Goal: Find specific page/section: Find specific page/section

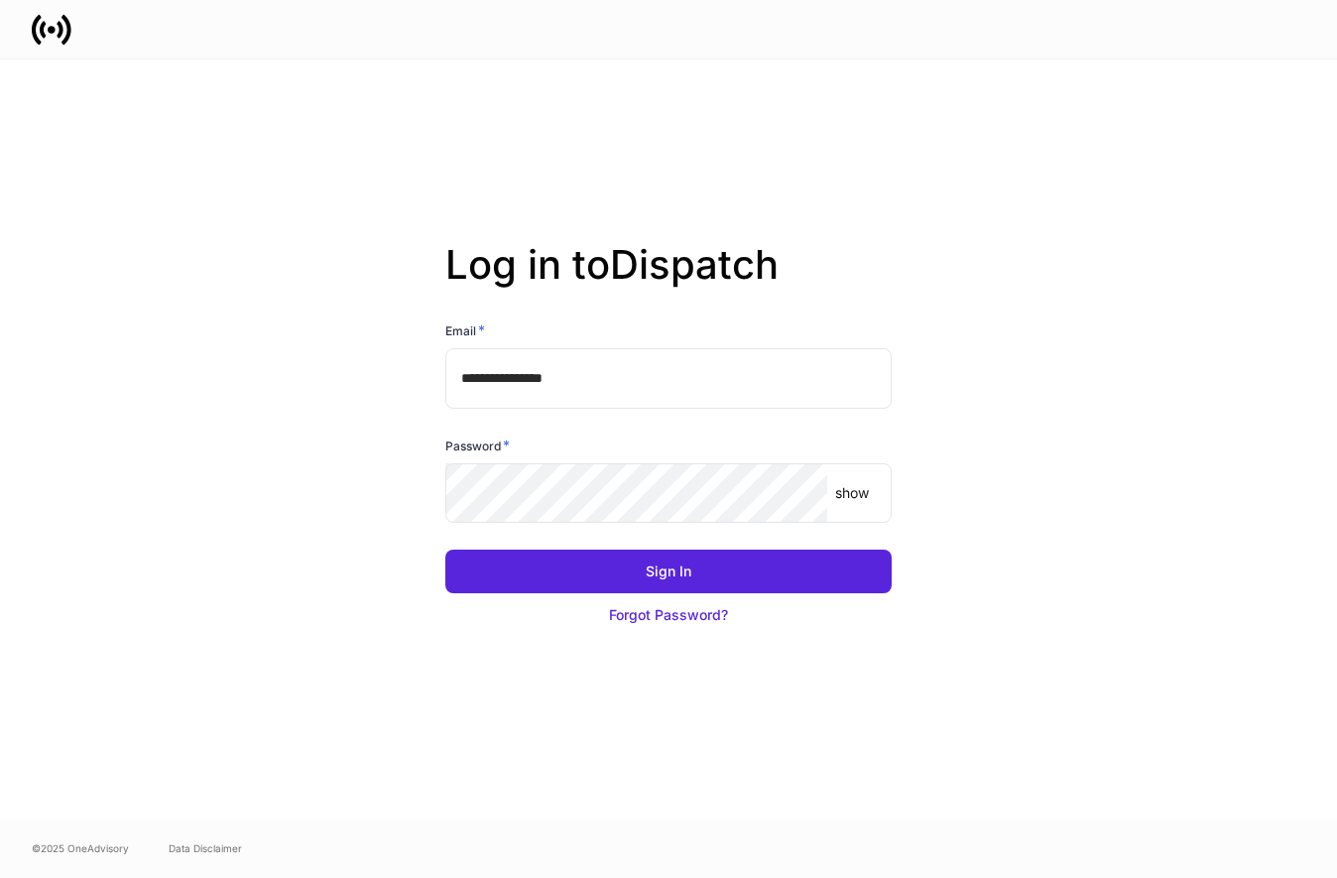
click at [623, 463] on div "Password *" at bounding box center [668, 449] width 446 height 28
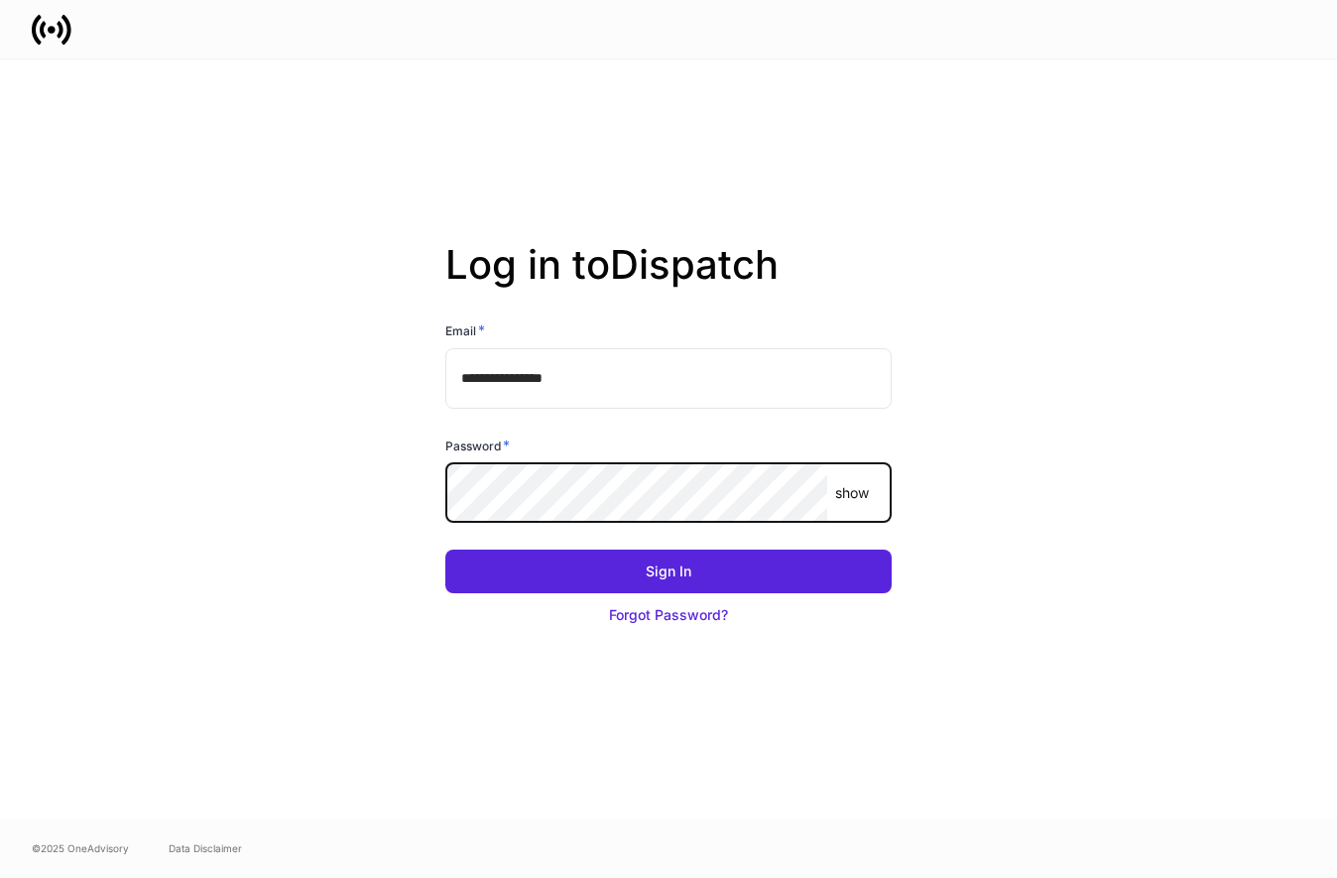
click at [445, 549] on button "Sign In" at bounding box center [668, 571] width 446 height 44
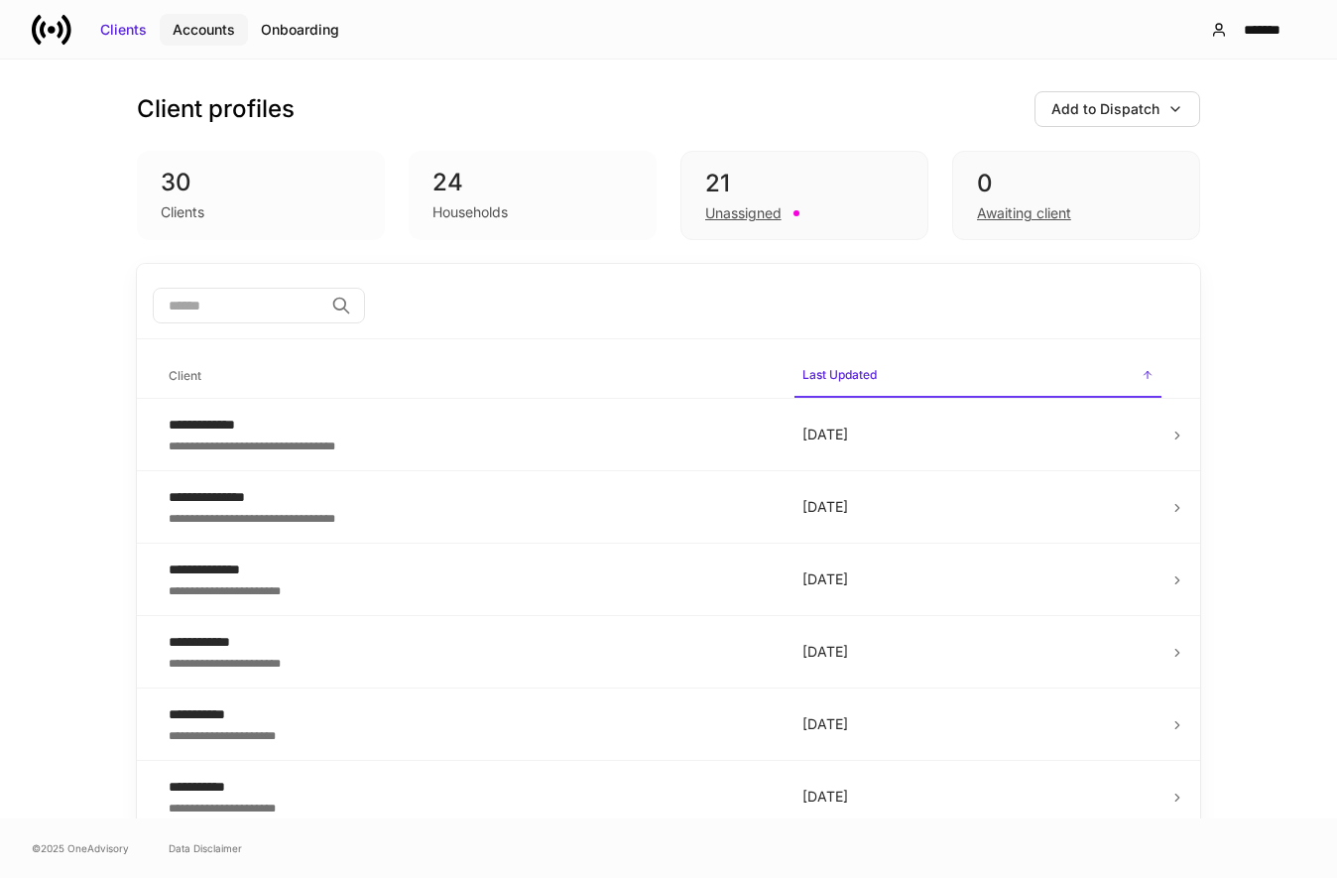
click at [207, 18] on button "Accounts" at bounding box center [204, 30] width 88 height 32
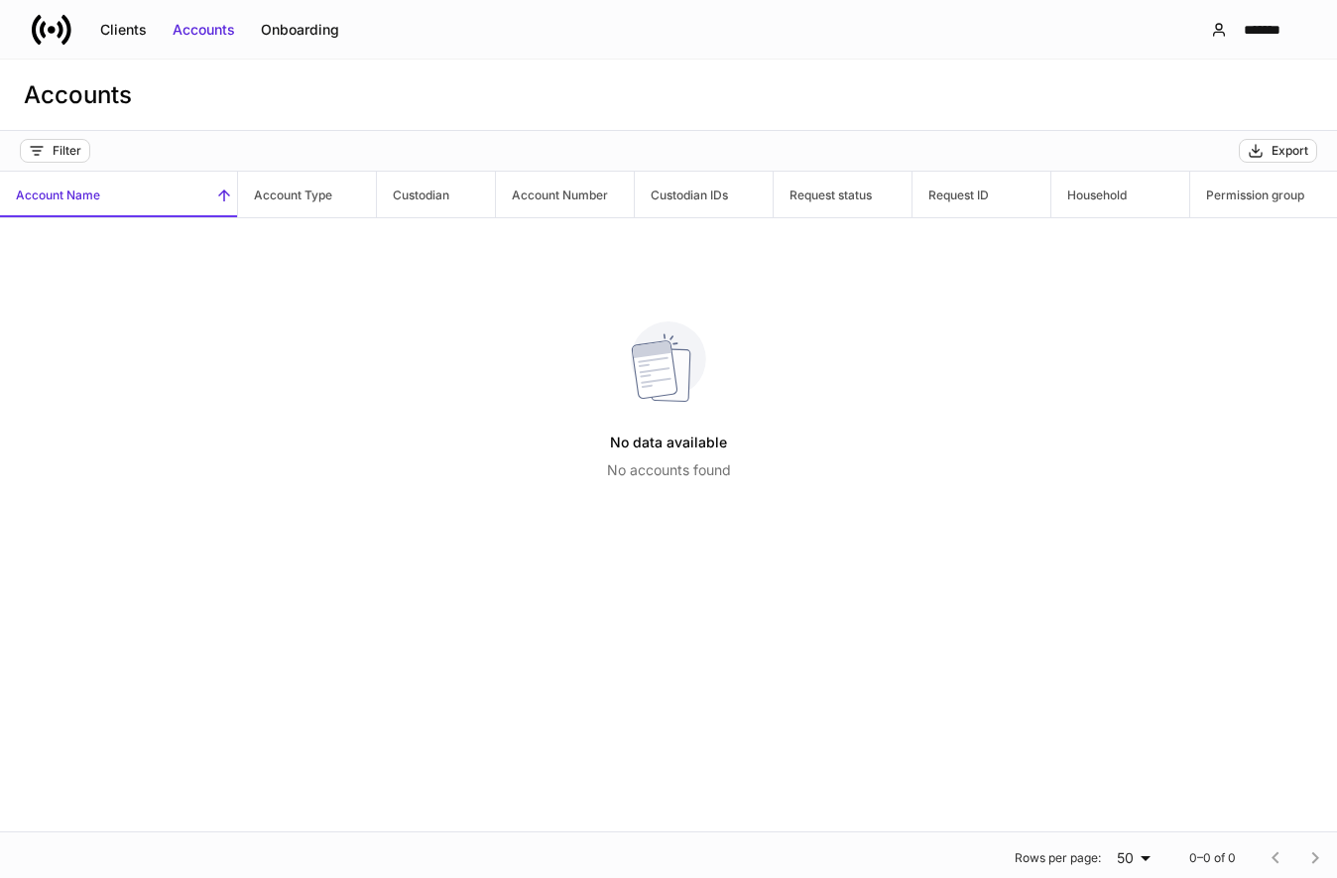
click at [624, 418] on div "No data available No accounts found" at bounding box center [669, 401] width 124 height 206
click at [663, 473] on p "No accounts found" at bounding box center [669, 470] width 124 height 20
